Goal: Transaction & Acquisition: Purchase product/service

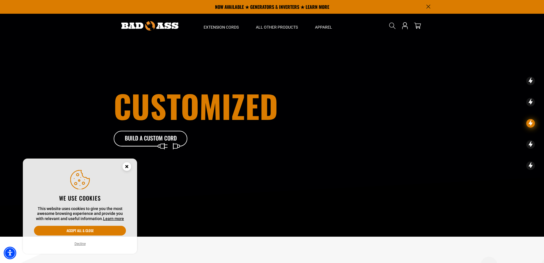
click at [393, 26] on icon "Search" at bounding box center [392, 25] width 7 height 7
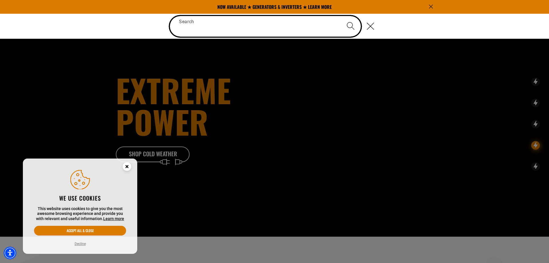
click at [234, 30] on input "Search" at bounding box center [265, 26] width 191 height 21
paste input "**********"
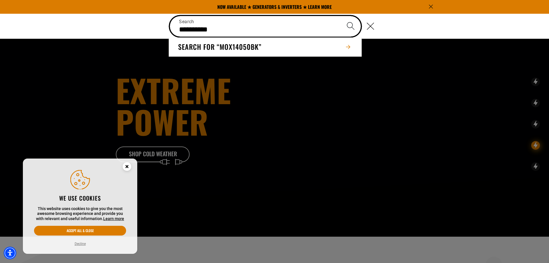
type input "**********"
click at [340, 16] on button "Search" at bounding box center [350, 26] width 20 height 20
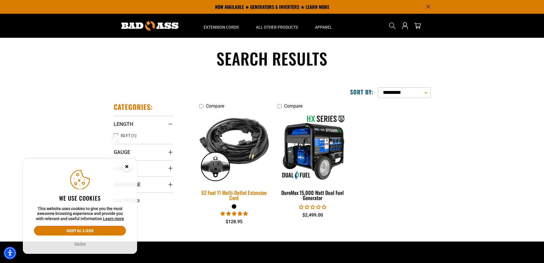
click at [256, 139] on img at bounding box center [234, 147] width 80 height 73
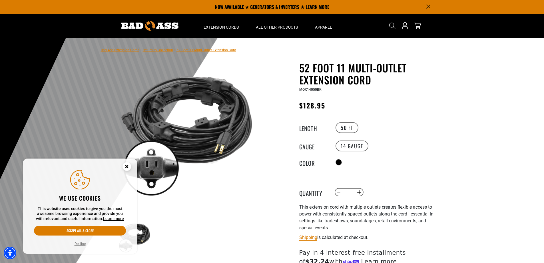
click at [129, 167] on circle "Cookie Consent" at bounding box center [127, 166] width 9 height 9
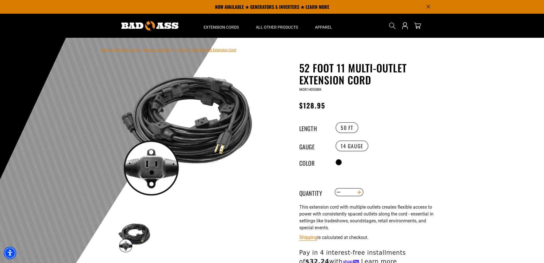
click at [358, 193] on button "Increase quantity for 52 Foot 11 Multi-Outlet Extension Cord" at bounding box center [359, 192] width 9 height 10
type input "*"
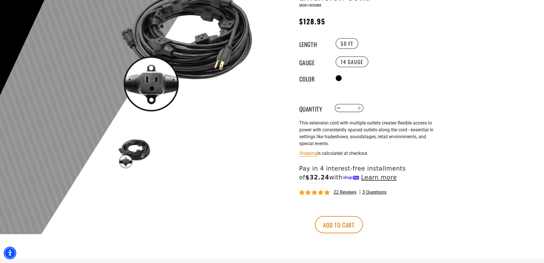
scroll to position [95, 0]
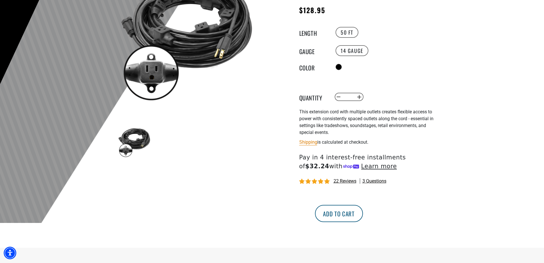
click at [363, 211] on button "Add to cart" at bounding box center [339, 213] width 48 height 17
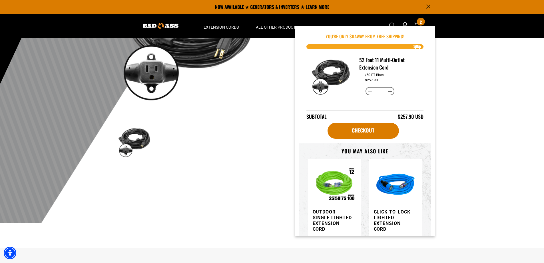
click at [458, 139] on div at bounding box center [272, 83] width 544 height 280
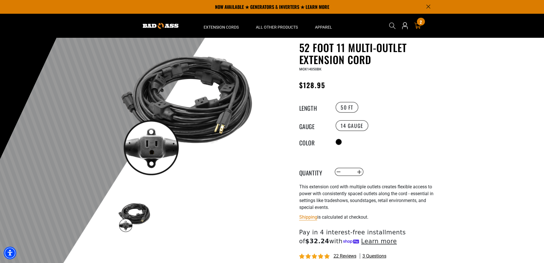
scroll to position [0, 0]
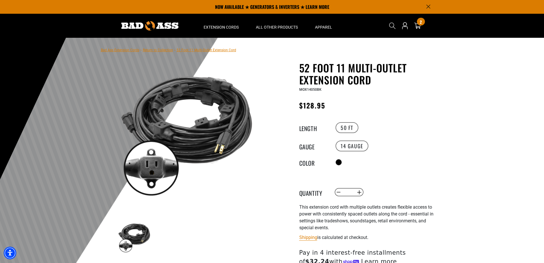
click at [393, 72] on h1 "52 Foot 11 Multi-Outlet Extension Cord" at bounding box center [369, 74] width 140 height 24
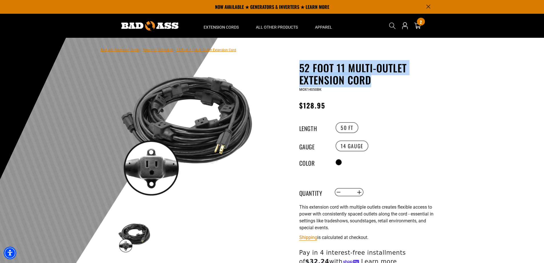
click at [393, 72] on h1 "52 Foot 11 Multi-Outlet Extension Cord" at bounding box center [369, 74] width 140 height 24
copy div "52 Foot 11 Multi-Outlet Extension Cord 52 Foot 11 Multi-Outlet Extension Cord"
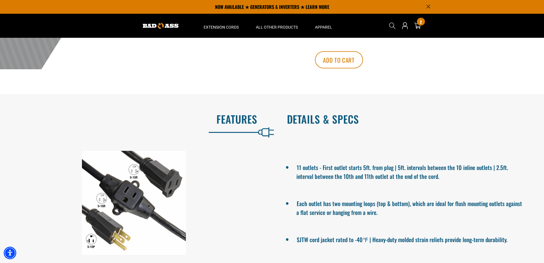
scroll to position [191, 0]
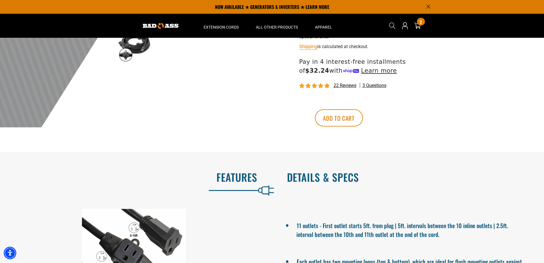
drag, startPoint x: 308, startPoint y: 174, endPoint x: 316, endPoint y: 173, distance: 8.3
click at [311, 174] on h2 "Details & Specs" at bounding box center [409, 177] width 245 height 12
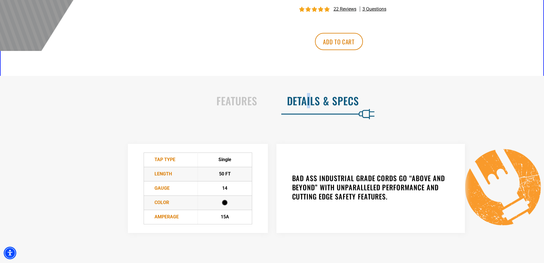
scroll to position [286, 0]
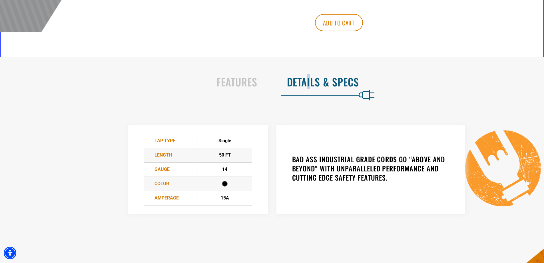
click at [309, 86] on h2 "Details & Specs" at bounding box center [409, 82] width 245 height 12
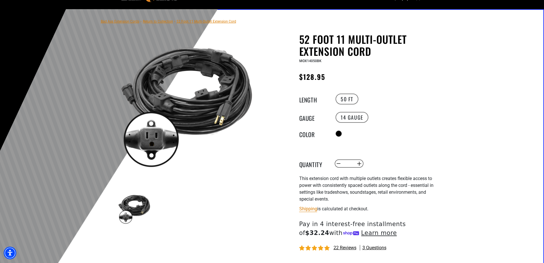
scroll to position [0, 0]
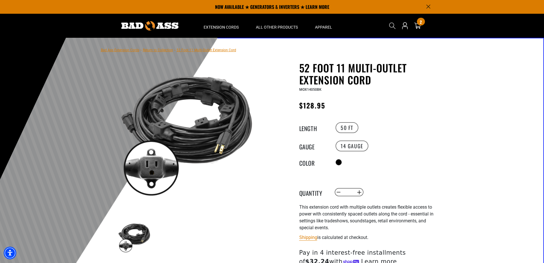
click at [331, 82] on h1 "52 Foot 11 Multi-Outlet Extension Cord" at bounding box center [369, 74] width 140 height 24
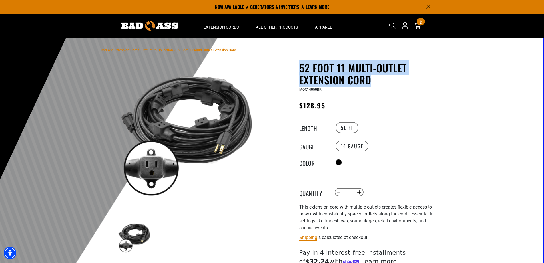
drag, startPoint x: 331, startPoint y: 82, endPoint x: 342, endPoint y: 71, distance: 16.0
click at [331, 81] on h1 "52 Foot 11 Multi-Outlet Extension Cord" at bounding box center [369, 74] width 140 height 24
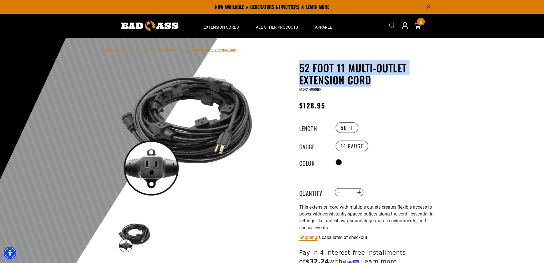
click at [437, 99] on div "52 Foot 11 Multi-Outlet Extension Cord 52 Foot 11 Multi-Outlet Extension Cord M…" at bounding box center [369, 198] width 140 height 272
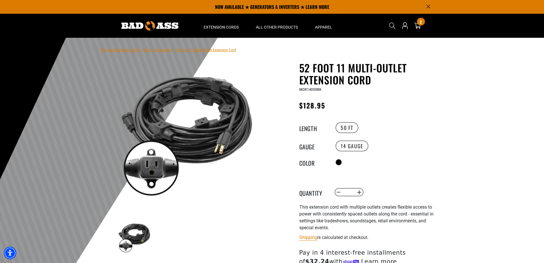
click at [429, 5] on icon "Announcement" at bounding box center [429, 7] width 4 height 4
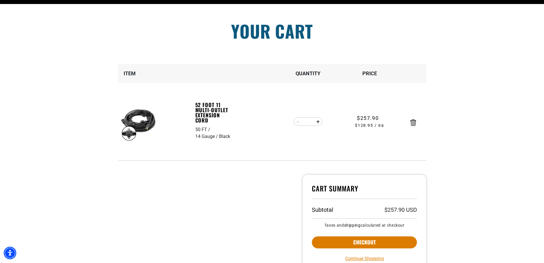
scroll to position [48, 0]
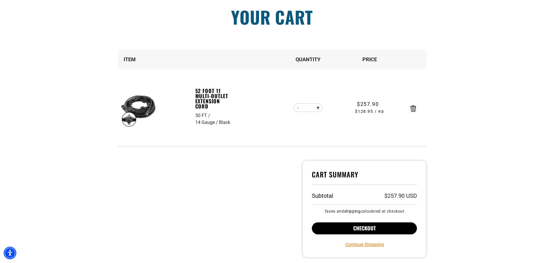
click at [371, 231] on button "Checkout" at bounding box center [364, 228] width 105 height 12
